Goal: Task Accomplishment & Management: Use online tool/utility

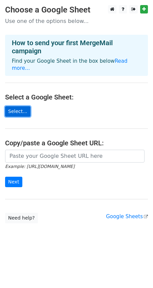
click at [10, 106] on link "Select..." at bounding box center [17, 111] width 25 height 10
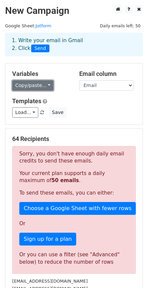
click at [43, 86] on link "Copy/paste..." at bounding box center [32, 85] width 41 height 10
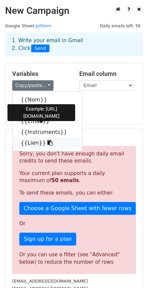
click at [54, 143] on link "{{Lien}}" at bounding box center [47, 143] width 70 height 11
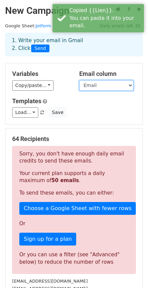
click at [97, 82] on select "Nom Prénom Email Instruments Lien" at bounding box center [106, 85] width 54 height 10
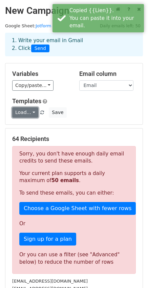
click at [33, 113] on link "Load..." at bounding box center [25, 112] width 26 height 10
click at [33, 112] on link "Load..." at bounding box center [25, 112] width 26 height 10
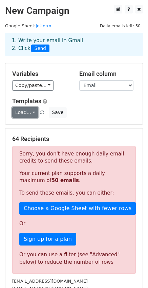
click at [30, 116] on link "Load..." at bounding box center [25, 112] width 26 height 10
click at [29, 112] on link "Load..." at bounding box center [25, 112] width 26 height 10
click at [120, 108] on div "Load... No templates saved Save" at bounding box center [73, 112] width 133 height 10
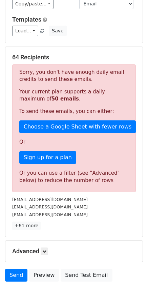
scroll to position [133, 0]
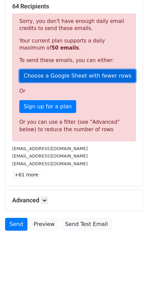
click at [83, 73] on link "Choose a Google Sheet with fewer rows" at bounding box center [77, 76] width 116 height 13
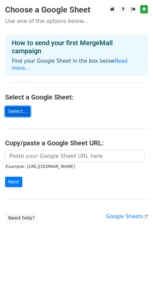
click at [21, 107] on link "Select..." at bounding box center [17, 111] width 25 height 10
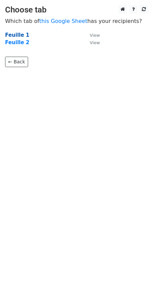
click at [23, 36] on strong "Feuille 1" at bounding box center [17, 35] width 24 height 6
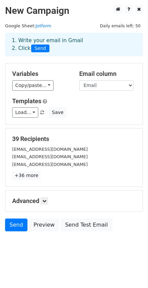
scroll to position [1, 0]
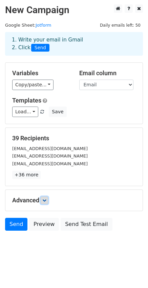
click at [42, 203] on link at bounding box center [44, 200] width 7 height 7
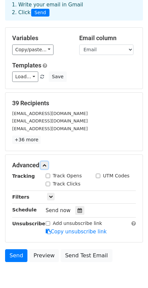
scroll to position [0, 0]
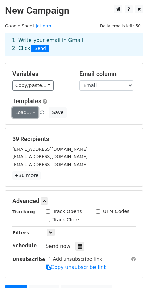
click at [35, 111] on link "Load..." at bounding box center [25, 112] width 26 height 10
click at [32, 109] on link "Load..." at bounding box center [25, 112] width 26 height 10
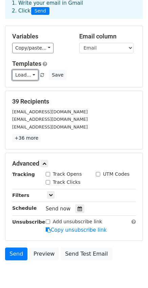
scroll to position [67, 0]
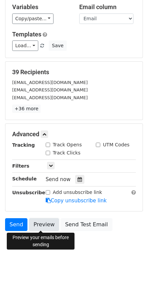
click at [40, 223] on link "Preview" at bounding box center [44, 225] width 30 height 13
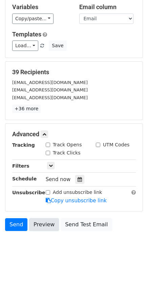
click at [40, 223] on link "Preview" at bounding box center [44, 225] width 30 height 13
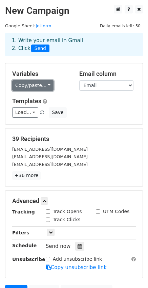
click at [38, 87] on link "Copy/paste..." at bounding box center [32, 85] width 41 height 10
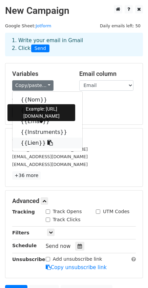
click at [47, 143] on icon at bounding box center [49, 142] width 5 height 5
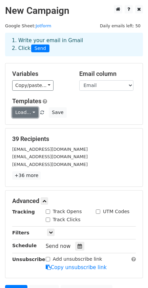
click at [33, 112] on link "Load..." at bounding box center [25, 112] width 26 height 10
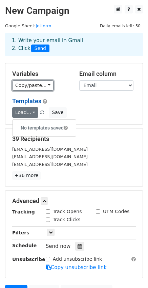
click at [44, 91] on link "Copy/paste..." at bounding box center [32, 85] width 41 height 10
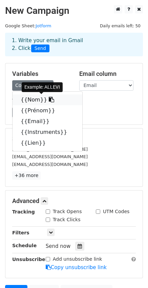
click at [49, 99] on icon at bounding box center [51, 99] width 5 height 5
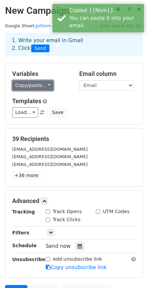
click at [47, 86] on link "Copy/paste..." at bounding box center [32, 85] width 41 height 10
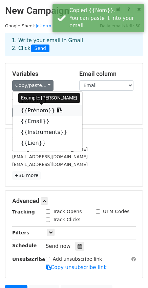
click at [37, 108] on link "{{Prénom}}" at bounding box center [47, 110] width 70 height 11
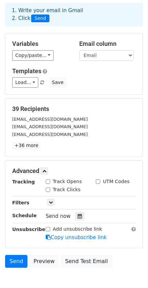
scroll to position [67, 0]
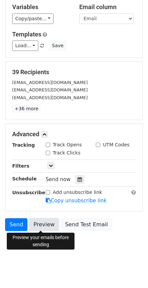
click at [48, 223] on link "Preview" at bounding box center [44, 225] width 30 height 13
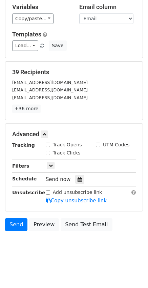
scroll to position [33, 0]
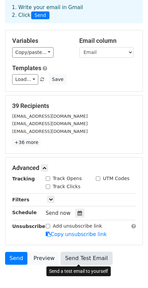
click at [92, 254] on link "Send Test Email" at bounding box center [85, 258] width 51 height 13
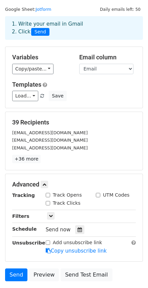
scroll to position [0, 0]
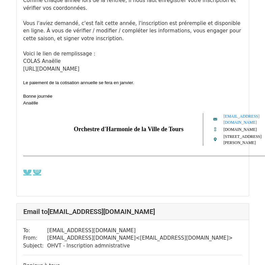
scroll to position [4897, 0]
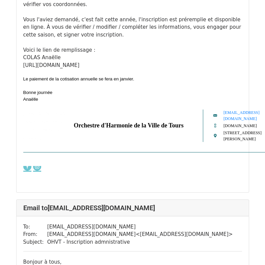
click at [194, 185] on div "https://form.jotform.com/252305066087354/prefill/68d6bfcf6364369fc536444c7ea0 L…" at bounding box center [132, 123] width 219 height 124
click at [219, 185] on div "https://form.jotform.com/252305066087354/prefill/68d6bfcf6364369fc536444c7ea0 L…" at bounding box center [132, 123] width 219 height 124
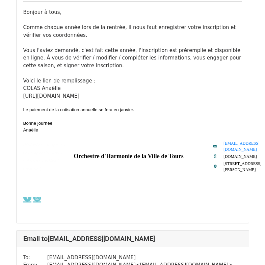
scroll to position [4863, 0]
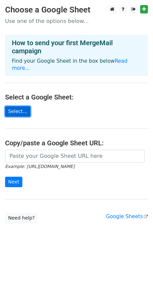
click at [22, 106] on link "Select..." at bounding box center [17, 111] width 25 height 10
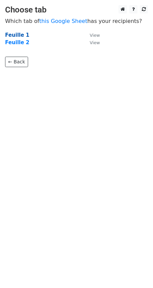
click at [20, 33] on strong "Feuille 1" at bounding box center [17, 35] width 24 height 6
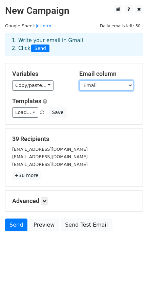
click at [94, 85] on select "Nom Prénom Email Instruments Lien" at bounding box center [106, 85] width 54 height 10
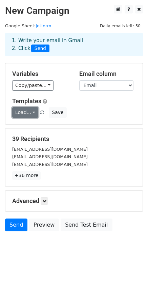
click at [22, 113] on link "Load..." at bounding box center [25, 112] width 26 height 10
click at [22, 112] on link "Load..." at bounding box center [25, 112] width 26 height 10
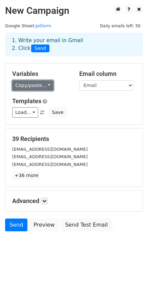
click at [36, 86] on link "Copy/paste..." at bounding box center [32, 85] width 41 height 10
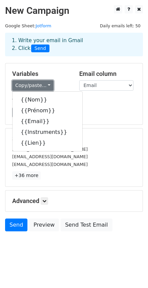
click at [38, 84] on link "Copy/paste..." at bounding box center [32, 85] width 41 height 10
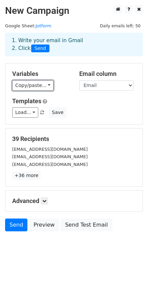
scroll to position [1, 0]
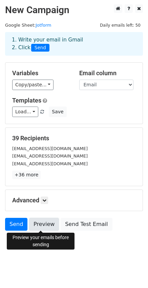
click at [44, 220] on link "Preview" at bounding box center [44, 224] width 30 height 13
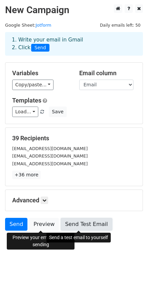
click at [86, 222] on link "Send Test Email" at bounding box center [85, 224] width 51 height 13
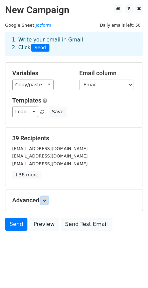
click at [42, 200] on link at bounding box center [44, 200] width 7 height 7
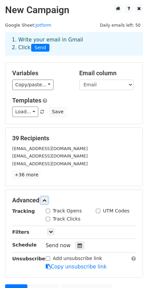
scroll to position [67, 0]
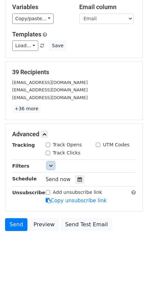
click at [50, 166] on icon at bounding box center [51, 166] width 4 height 4
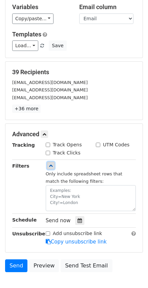
click at [50, 166] on icon at bounding box center [51, 166] width 4 height 4
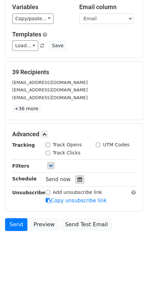
click at [78, 180] on icon at bounding box center [79, 179] width 4 height 5
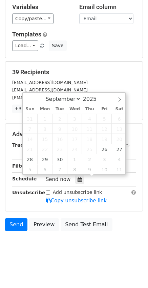
click at [94, 180] on div "Send now" at bounding box center [85, 179] width 79 height 9
click at [114, 77] on div "39 Recipients christiane777laura@gmail.com isa.authier57@laposte.net gcballesta…" at bounding box center [73, 91] width 123 height 45
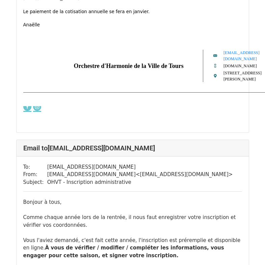
scroll to position [2229, 0]
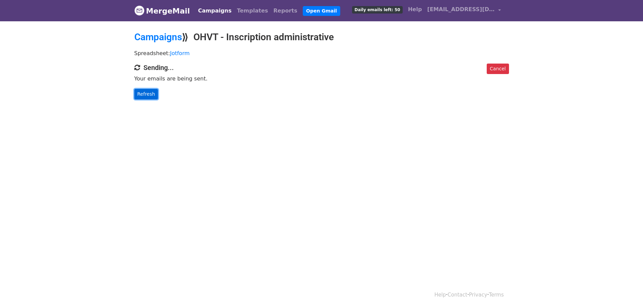
click at [145, 92] on link "Refresh" at bounding box center [146, 94] width 24 height 10
click at [149, 95] on link "Refresh" at bounding box center [146, 94] width 24 height 10
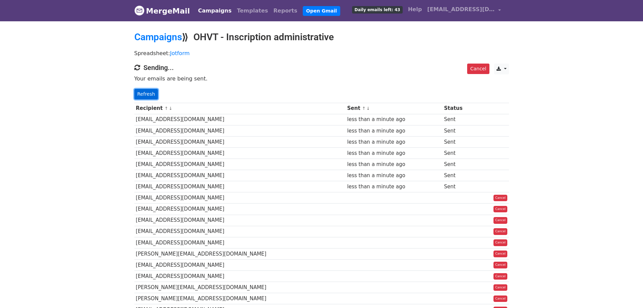
click at [146, 94] on link "Refresh" at bounding box center [146, 94] width 24 height 10
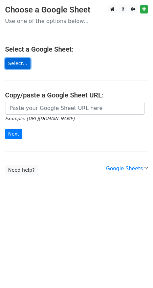
click at [22, 62] on link "Select..." at bounding box center [17, 63] width 25 height 10
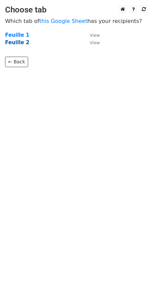
click at [22, 43] on strong "Feuille 2" at bounding box center [17, 43] width 24 height 6
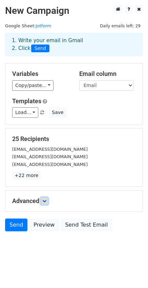
click at [45, 201] on icon at bounding box center [44, 201] width 4 height 4
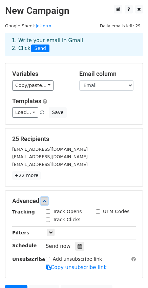
scroll to position [67, 0]
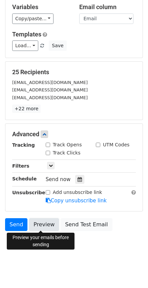
click at [37, 227] on link "Preview" at bounding box center [44, 225] width 30 height 13
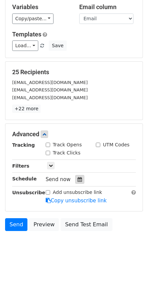
click at [77, 179] on icon at bounding box center [79, 179] width 4 height 5
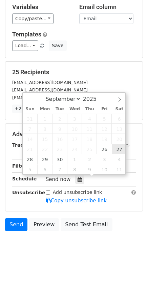
type input "[DATE] 12:00"
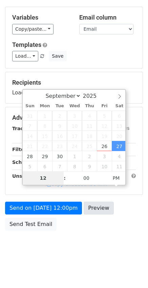
scroll to position [56, 0]
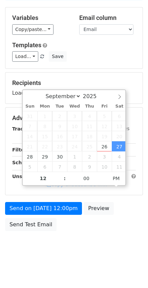
click at [55, 247] on body "New Campaign Daily emails left: 29 Google Sheet: Jotform 1. Write your email in…" at bounding box center [74, 105] width 148 height 313
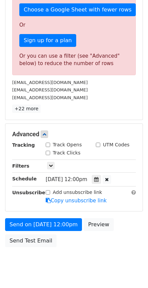
scroll to position [225, 0]
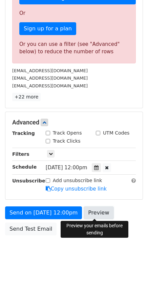
click at [100, 212] on link "Preview" at bounding box center [98, 213] width 30 height 13
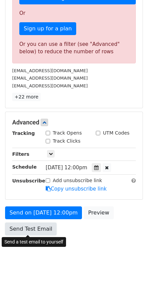
click at [43, 227] on link "Send Test Email" at bounding box center [30, 229] width 51 height 13
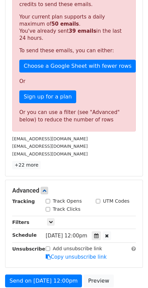
scroll to position [229, 0]
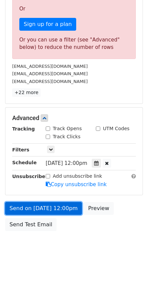
click at [47, 205] on link "Send on [DATE] 12:00pm" at bounding box center [43, 208] width 77 height 13
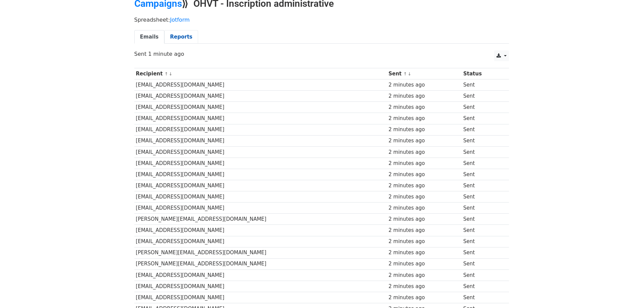
scroll to position [30, 0]
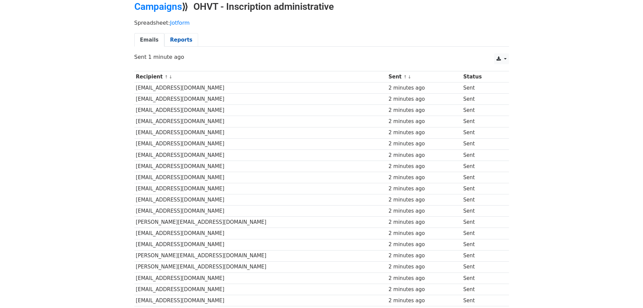
click at [178, 33] on link "Reports" at bounding box center [181, 40] width 34 height 14
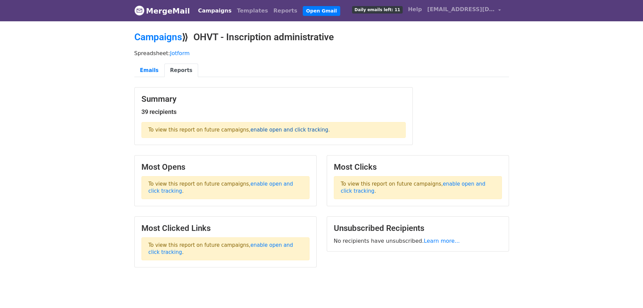
click at [272, 128] on link "enable open and click tracking" at bounding box center [290, 130] width 78 height 6
click at [142, 68] on link "Emails" at bounding box center [149, 70] width 30 height 14
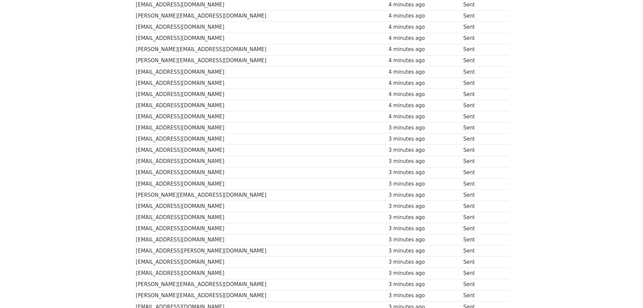
scroll to position [301, 0]
